Goal: Task Accomplishment & Management: Complete application form

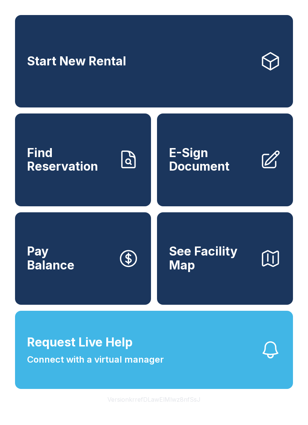
click at [236, 171] on span "E-Sign Document" at bounding box center [211, 159] width 85 height 27
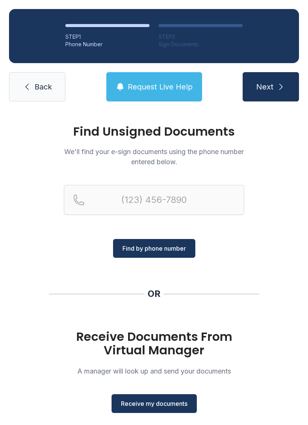
click at [174, 401] on span "Receive my documents" at bounding box center [154, 403] width 67 height 9
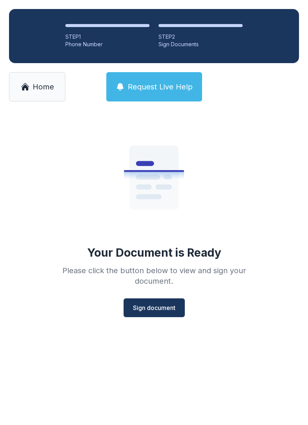
click at [165, 308] on span "Sign document" at bounding box center [154, 307] width 42 height 9
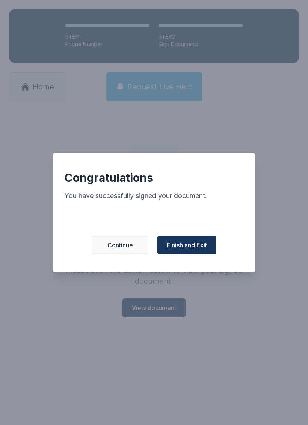
click at [194, 267] on div "Congratulations You have successfully signed your document. Continue Finish and…" at bounding box center [154, 212] width 203 height 119
click at [196, 250] on span "Finish and Exit" at bounding box center [187, 244] width 40 height 9
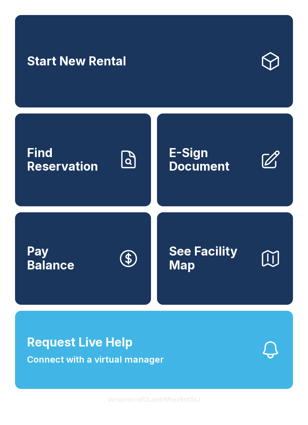
click at [216, 170] on span "E-Sign Document" at bounding box center [211, 159] width 85 height 27
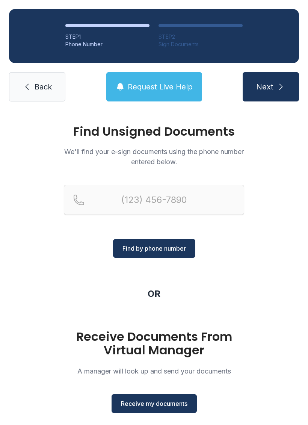
click at [165, 408] on span "Receive my documents" at bounding box center [154, 403] width 67 height 9
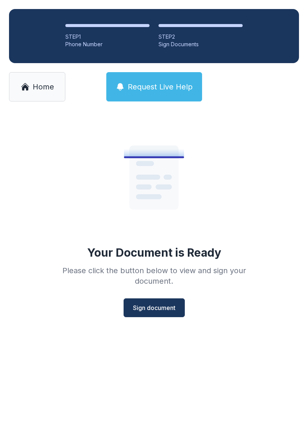
click at [156, 312] on button "Sign document" at bounding box center [154, 307] width 61 height 19
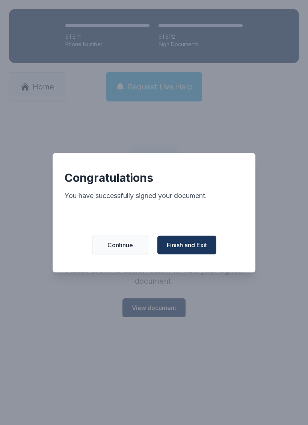
click at [187, 242] on button "Finish and Exit" at bounding box center [186, 245] width 59 height 19
